Goal: Find specific page/section: Find specific page/section

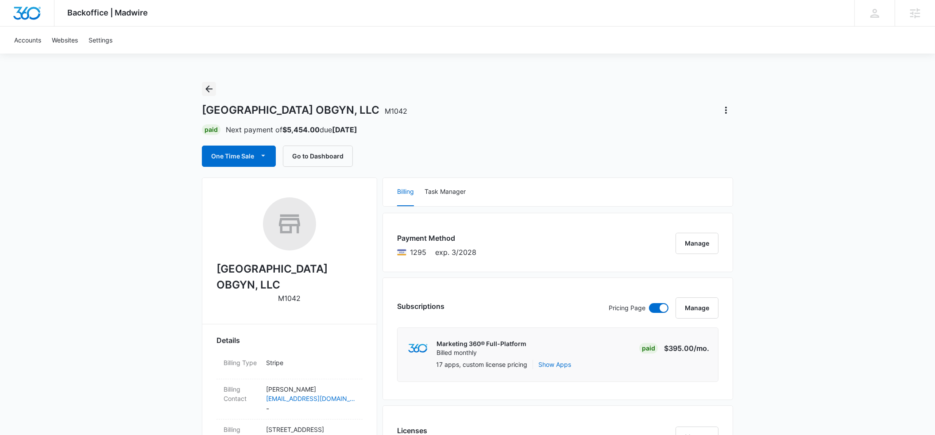
click at [209, 89] on icon "Back" at bounding box center [208, 88] width 7 height 7
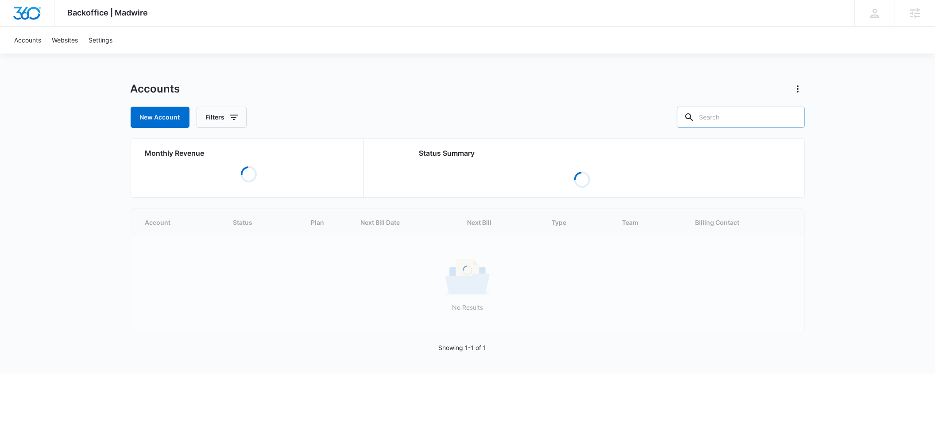
click at [740, 120] on input "text" at bounding box center [741, 117] width 128 height 21
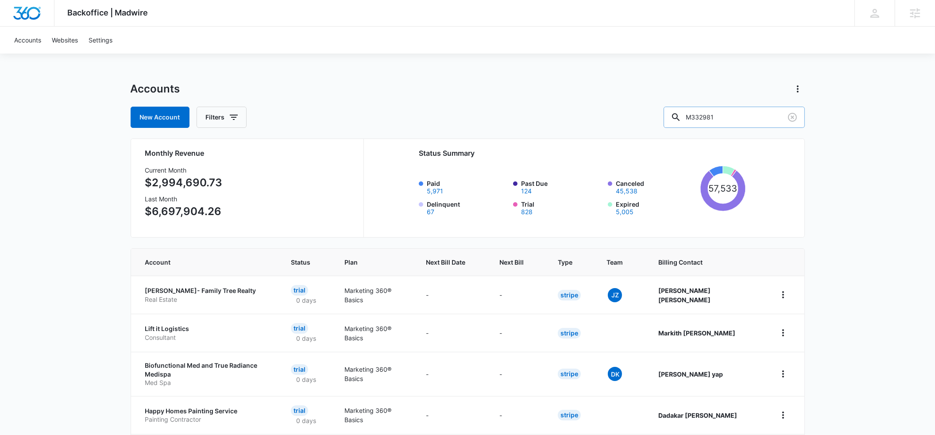
type input "M332981"
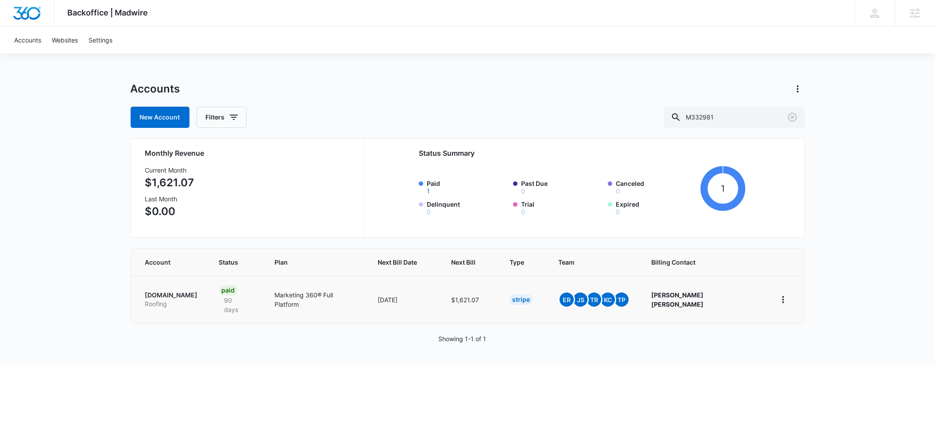
click at [173, 291] on p "HonestRoof.com" at bounding box center [171, 295] width 53 height 9
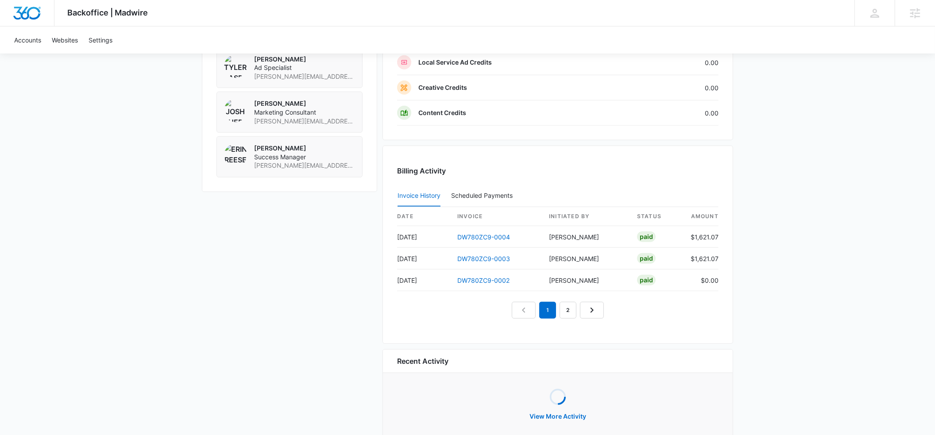
scroll to position [769, 0]
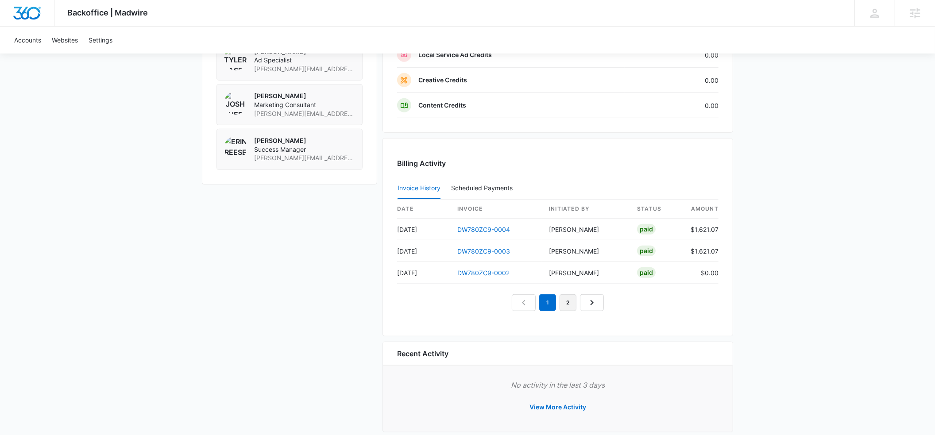
click at [569, 306] on link "2" at bounding box center [567, 302] width 17 height 17
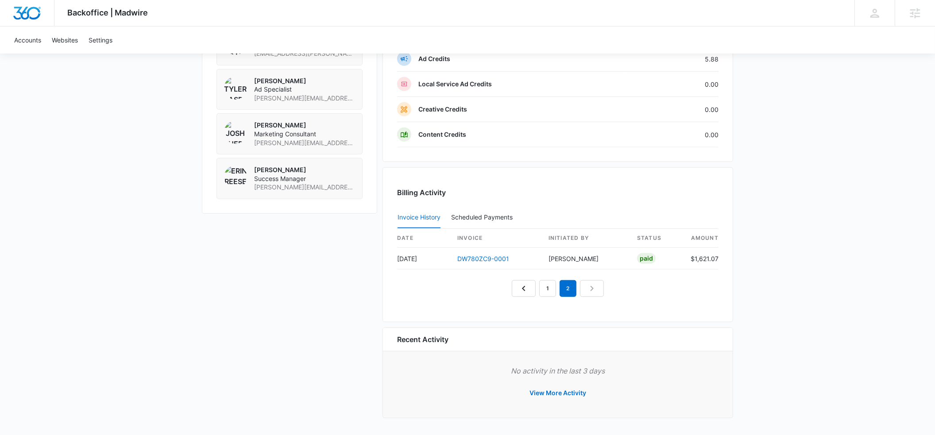
scroll to position [740, 0]
click at [590, 289] on nav "1 2" at bounding box center [558, 288] width 92 height 17
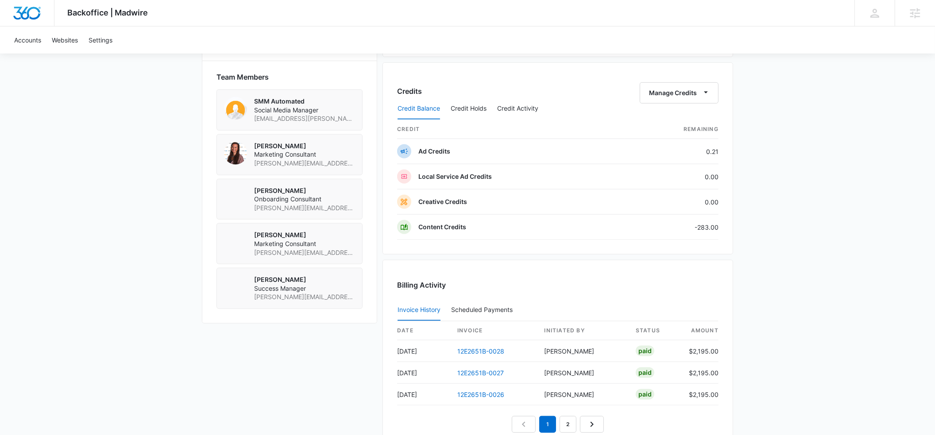
scroll to position [648, 0]
